Goal: Transaction & Acquisition: Purchase product/service

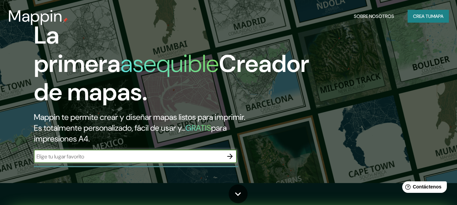
scroll to position [34, 0]
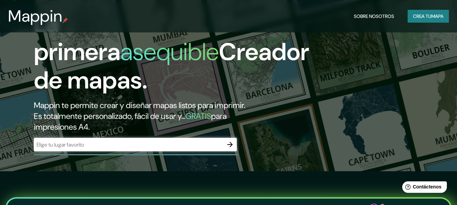
click at [139, 149] on div "​" at bounding box center [135, 145] width 203 height 14
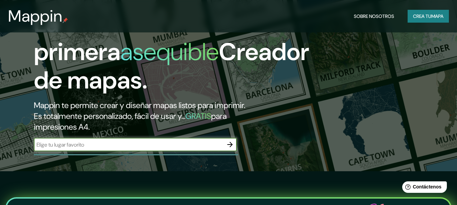
click at [152, 147] on input "text" at bounding box center [129, 145] width 190 height 8
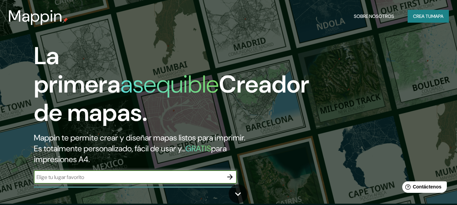
scroll to position [0, 0]
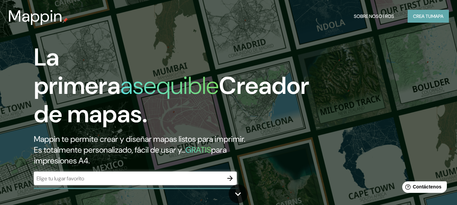
click at [436, 17] on font "mapa" at bounding box center [438, 16] width 12 height 6
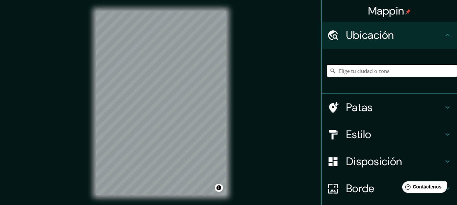
click at [370, 72] on input "Elige tu ciudad o zona" at bounding box center [392, 71] width 130 height 12
click at [381, 129] on h4 "Estilo" at bounding box center [394, 135] width 97 height 14
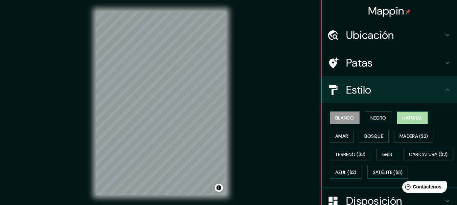
click at [421, 119] on button "Natural" at bounding box center [412, 118] width 31 height 13
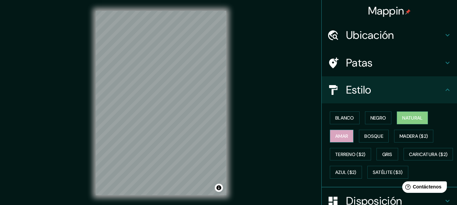
click at [340, 132] on font "Amar" at bounding box center [341, 136] width 13 height 9
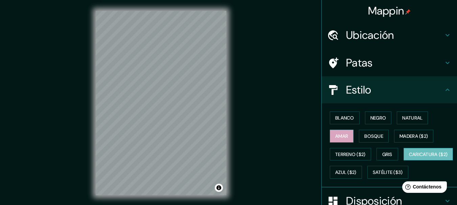
click at [409, 158] on font "Caricatura ($2)" at bounding box center [428, 155] width 39 height 6
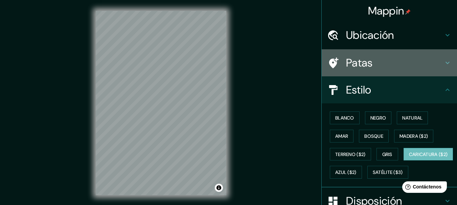
click at [420, 60] on h4 "Patas" at bounding box center [394, 63] width 97 height 14
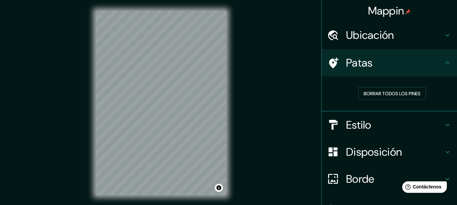
click at [429, 42] on div "Ubicación" at bounding box center [389, 35] width 135 height 27
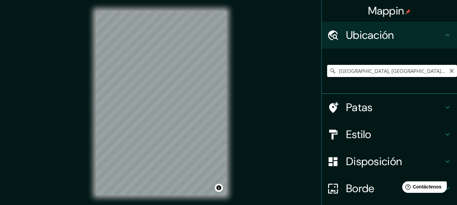
click at [406, 66] on input "[GEOGRAPHIC_DATA], [GEOGRAPHIC_DATA][PERSON_NAME], [GEOGRAPHIC_DATA]" at bounding box center [392, 71] width 130 height 12
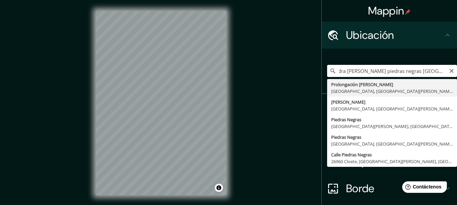
scroll to position [0, 4]
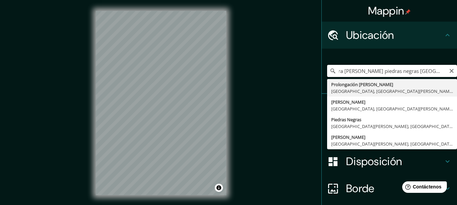
click at [406, 75] on input "dra [PERSON_NAME] piedras negras [GEOGRAPHIC_DATA]" at bounding box center [392, 71] width 130 height 12
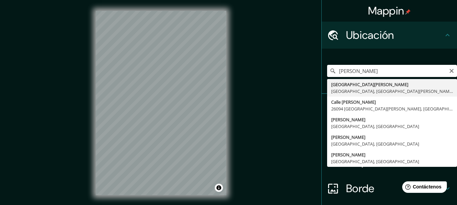
type input "[GEOGRAPHIC_DATA][PERSON_NAME], [GEOGRAPHIC_DATA][PERSON_NAME], [GEOGRAPHIC_DAT…"
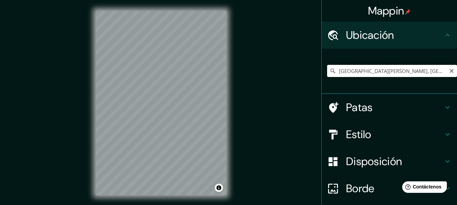
click at [400, 73] on input "[GEOGRAPHIC_DATA][PERSON_NAME], [GEOGRAPHIC_DATA][PERSON_NAME], [GEOGRAPHIC_DAT…" at bounding box center [392, 71] width 130 height 12
click at [388, 105] on h4 "Patas" at bounding box center [394, 108] width 97 height 14
